Goal: Information Seeking & Learning: Find specific page/section

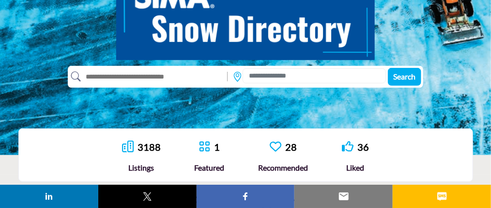
scroll to position [145, 0]
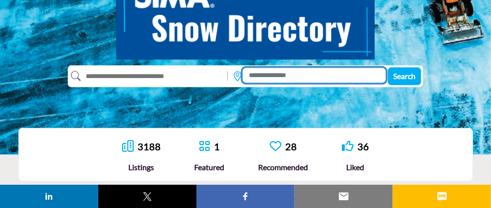
click at [286, 76] on input at bounding box center [314, 75] width 143 height 15
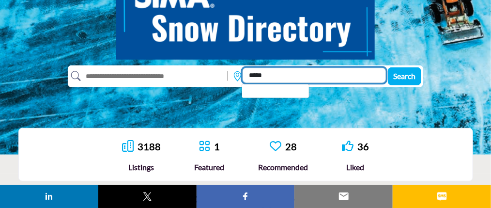
type input "*****"
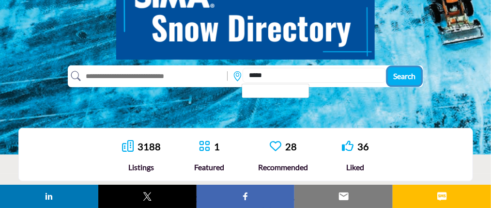
click at [406, 74] on span "Search" at bounding box center [405, 75] width 22 height 9
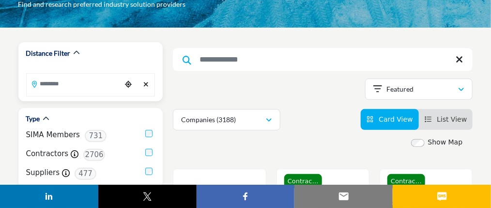
scroll to position [97, 0]
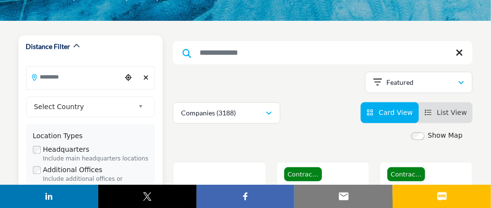
click at [75, 77] on input "Search Location" at bounding box center [74, 76] width 95 height 19
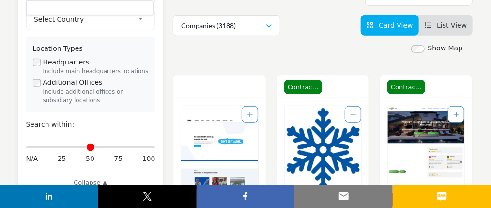
scroll to position [194, 0]
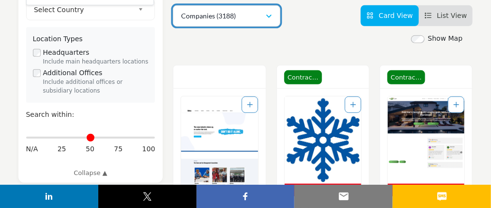
click at [270, 15] on icon "button" at bounding box center [269, 16] width 6 height 7
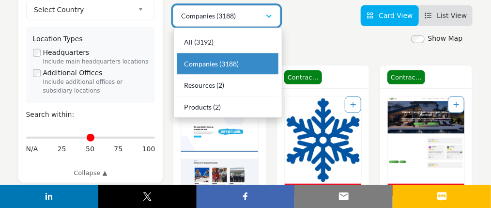
click at [272, 16] on icon "button" at bounding box center [269, 16] width 6 height 7
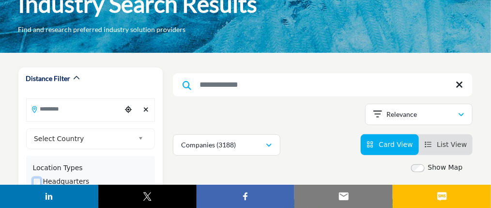
scroll to position [97, 0]
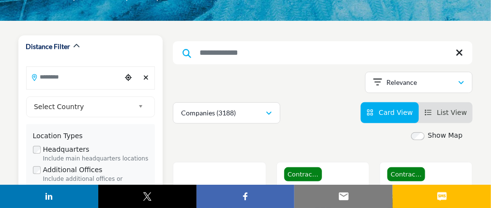
click at [55, 78] on input "Search Location" at bounding box center [74, 76] width 95 height 19
type input "*****"
click at [70, 107] on span "Select Country" at bounding box center [84, 107] width 100 height 12
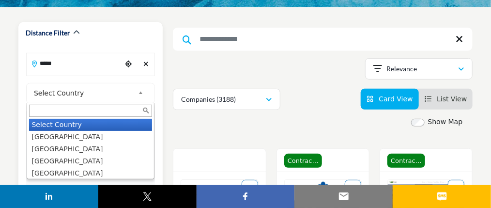
scroll to position [145, 0]
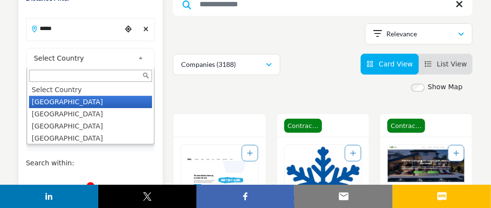
click at [64, 98] on li "United States" at bounding box center [90, 102] width 123 height 12
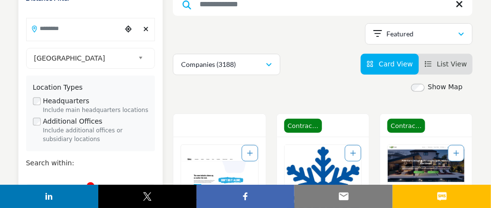
click at [58, 28] on input "Search Location" at bounding box center [74, 28] width 95 height 19
type input "*****"
click at [35, 29] on icon at bounding box center [34, 29] width 5 height 7
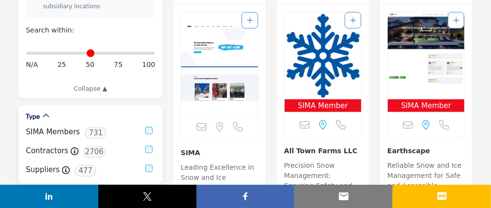
scroll to position [291, 0]
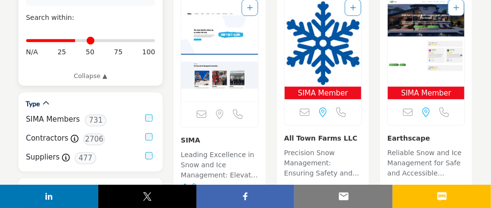
drag, startPoint x: 30, startPoint y: 43, endPoint x: 91, endPoint y: 85, distance: 74.8
type input "**"
click at [76, 42] on input "Distance in miles" at bounding box center [90, 41] width 129 height 2
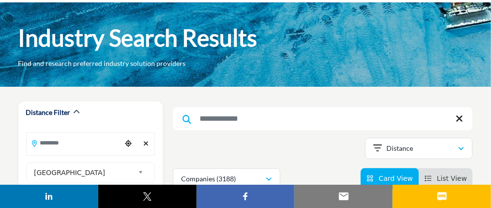
scroll to position [97, 0]
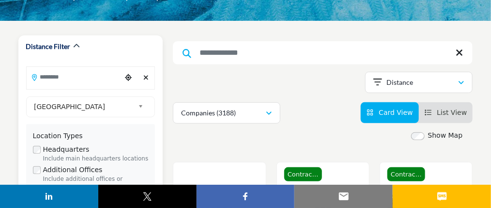
click at [52, 78] on input "Search Location" at bounding box center [74, 76] width 95 height 19
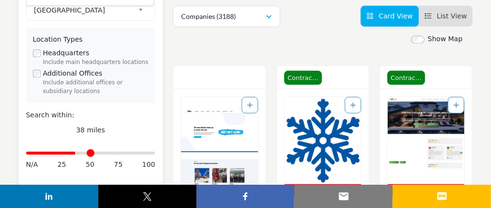
scroll to position [194, 0]
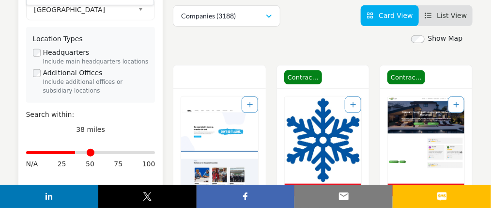
type input "*****"
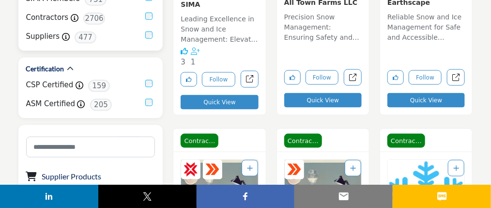
scroll to position [436, 0]
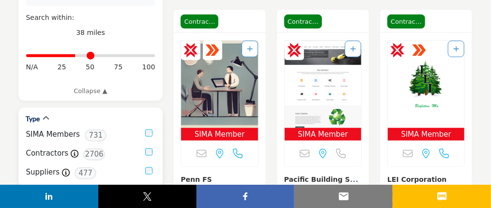
scroll to position [387, 0]
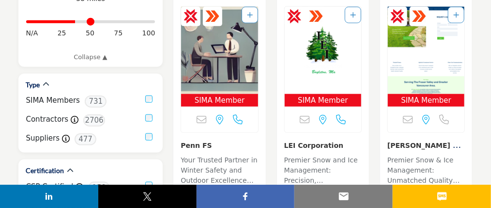
scroll to position [339, 0]
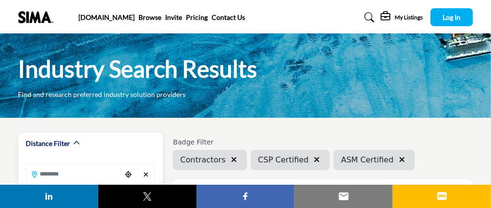
scroll to position [48, 0]
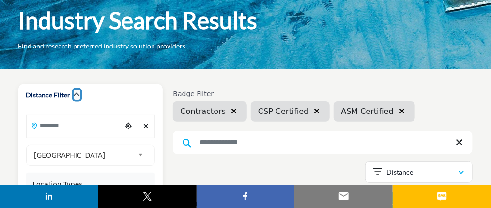
click at [76, 93] on icon "button" at bounding box center [77, 94] width 7 height 7
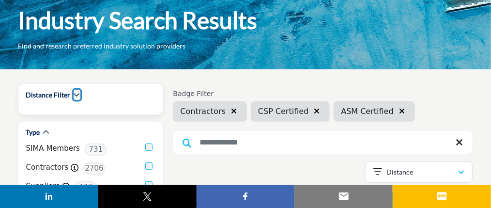
click at [76, 93] on icon "button" at bounding box center [77, 94] width 7 height 7
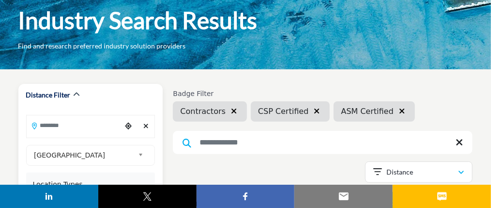
click at [48, 129] on input "Search Location" at bounding box center [74, 125] width 95 height 19
type input "*****"
click at [35, 126] on icon at bounding box center [34, 126] width 5 height 7
click at [61, 125] on input "*****" at bounding box center [74, 125] width 95 height 19
click at [53, 140] on div at bounding box center [90, 142] width 128 height 15
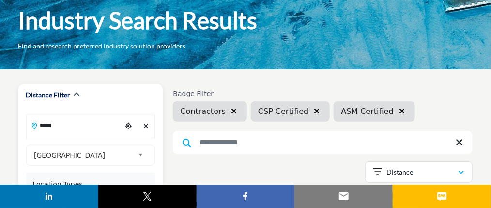
click at [145, 126] on icon "Clear search location" at bounding box center [145, 126] width 5 height 7
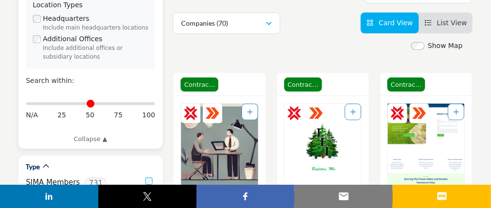
scroll to position [242, 0]
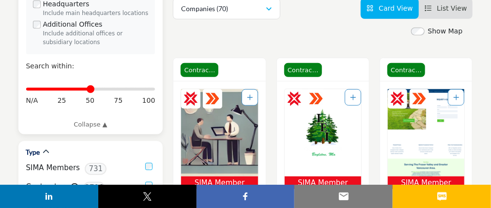
drag, startPoint x: 29, startPoint y: 88, endPoint x: 90, endPoint y: 90, distance: 60.6
type input "**"
click at [90, 90] on input "Distance in miles" at bounding box center [90, 89] width 129 height 2
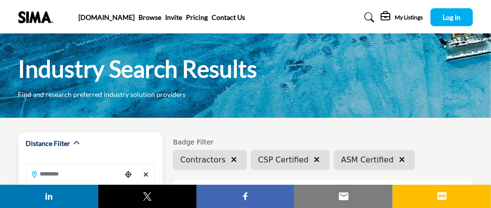
scroll to position [97, 0]
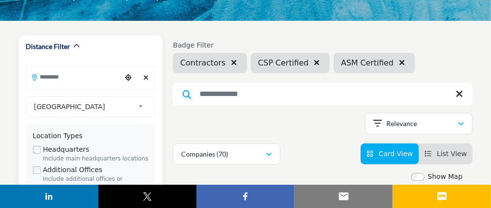
click at [51, 78] on input "Search Location" at bounding box center [74, 76] width 95 height 19
type input "*****"
click at [128, 78] on icon "Choose your current location" at bounding box center [128, 77] width 7 height 7
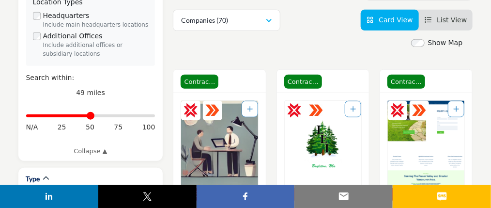
scroll to position [0, 0]
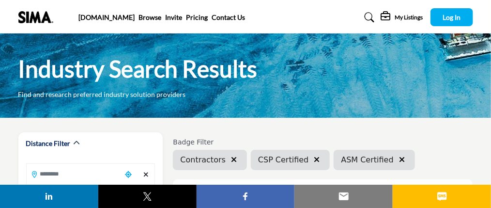
click at [204, 165] on div "Contractors" at bounding box center [210, 160] width 74 height 20
click at [314, 159] on icon "button" at bounding box center [317, 159] width 6 height 8
click at [386, 159] on div "Badge Filter Contractors CSP Certified ASM Certified" at bounding box center [323, 154] width 300 height 32
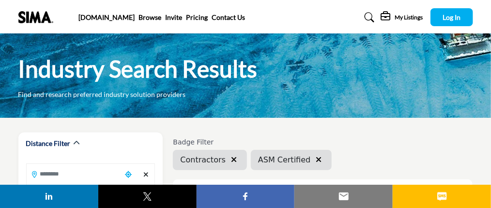
click at [316, 160] on icon "button" at bounding box center [319, 159] width 6 height 8
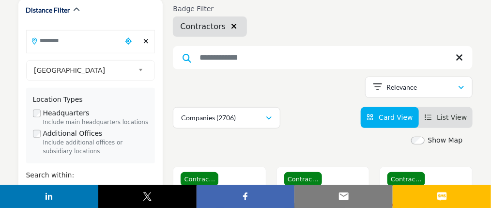
scroll to position [145, 0]
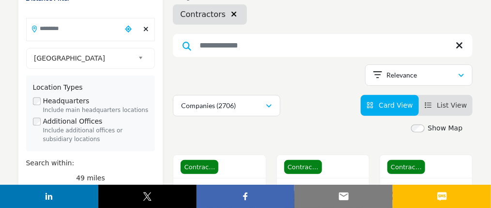
click at [225, 45] on input "Search Keyword" at bounding box center [323, 45] width 300 height 23
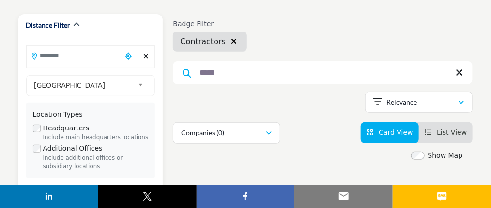
scroll to position [97, 0]
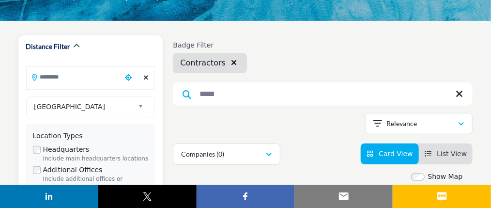
type input "*****"
click at [41, 152] on div "Headquarters Include main headquarters locations" at bounding box center [91, 153] width 116 height 19
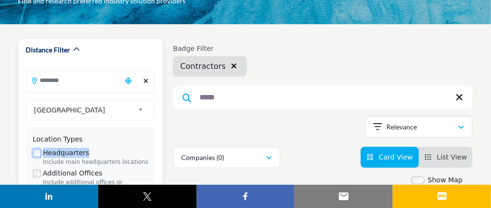
scroll to position [3, 0]
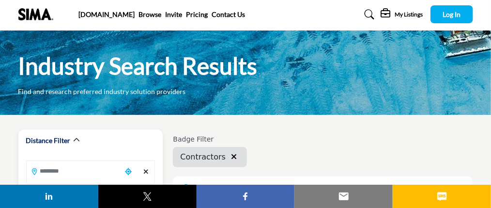
click at [141, 148] on div "Distance Filter" at bounding box center [90, 144] width 129 height 31
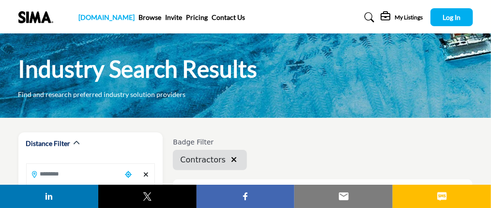
click at [92, 19] on link "[DOMAIN_NAME]" at bounding box center [106, 17] width 56 height 8
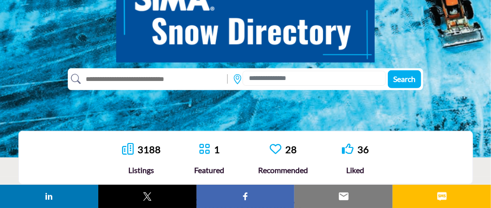
scroll to position [122, 0]
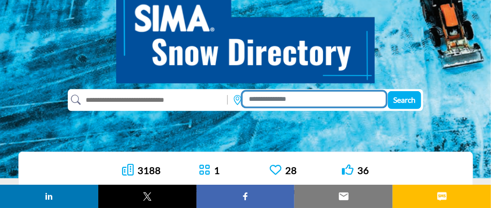
click at [285, 101] on input at bounding box center [314, 99] width 143 height 15
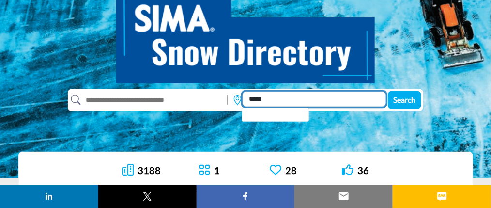
type input "*****"
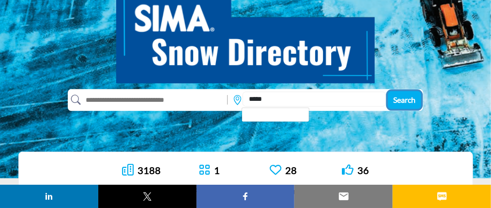
click at [402, 100] on span "Search" at bounding box center [405, 99] width 22 height 9
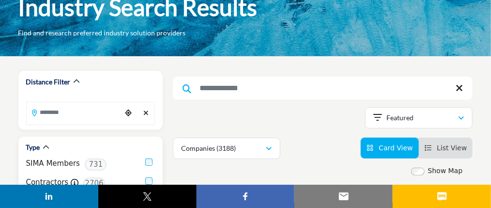
scroll to position [97, 0]
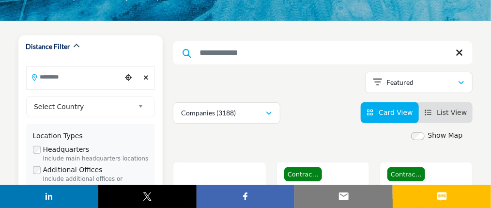
click at [56, 77] on input "Search Location" at bounding box center [74, 76] width 95 height 19
type input "********"
click at [85, 76] on input "********" at bounding box center [74, 76] width 95 height 19
click at [217, 54] on input "Search Keyword" at bounding box center [323, 52] width 300 height 23
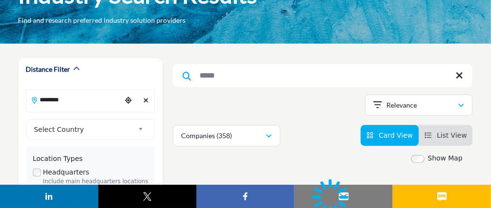
scroll to position [22, 0]
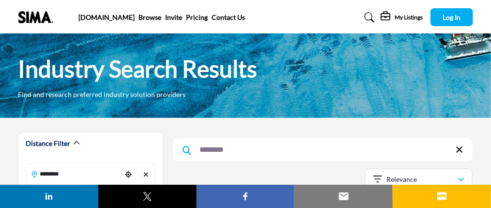
type input "********"
click at [186, 151] on icon at bounding box center [187, 150] width 9 height 9
click at [238, 152] on input "********" at bounding box center [323, 149] width 300 height 23
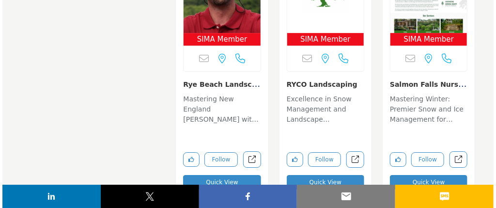
scroll to position [6005, 0]
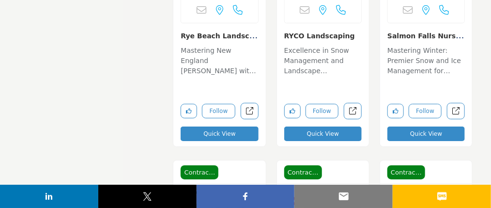
click at [217, 133] on button "Quick View" at bounding box center [219, 133] width 77 height 15
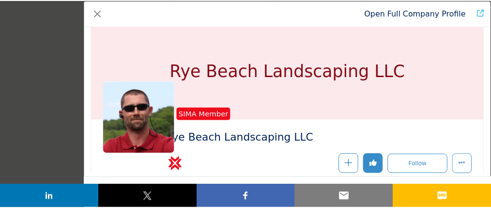
scroll to position [0, 0]
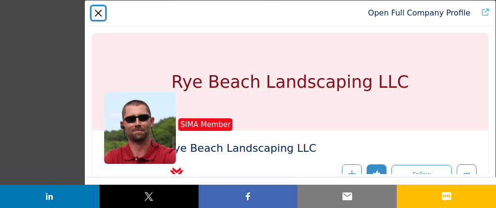
click at [96, 14] on button "Close" at bounding box center [99, 13] width 14 height 14
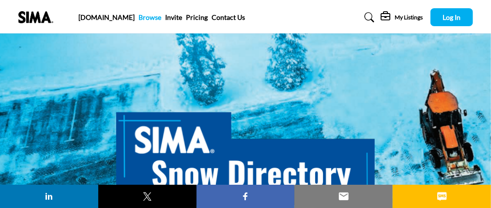
click at [138, 19] on link "Browse" at bounding box center [149, 17] width 23 height 8
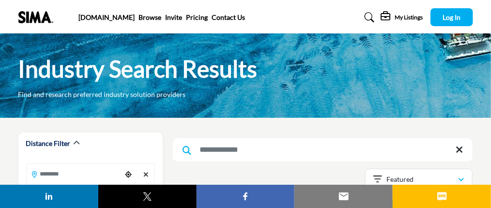
scroll to position [97, 0]
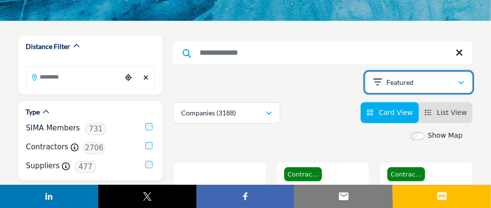
click at [462, 82] on icon "button" at bounding box center [462, 82] width 6 height 7
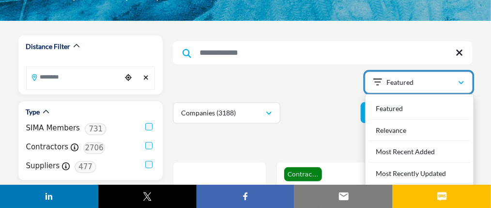
click at [462, 82] on icon "button" at bounding box center [462, 82] width 6 height 7
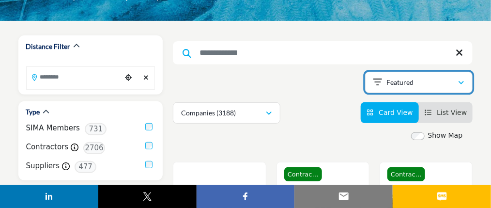
scroll to position [0, 0]
